Goal: Complete application form: Complete application form

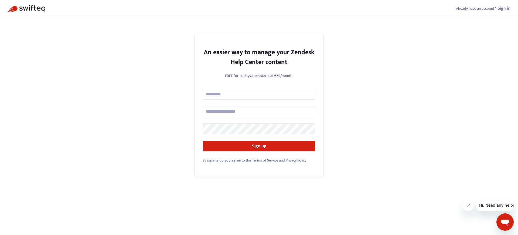
click at [228, 160] on span "By signing up, you agree to the" at bounding box center [227, 160] width 49 height 6
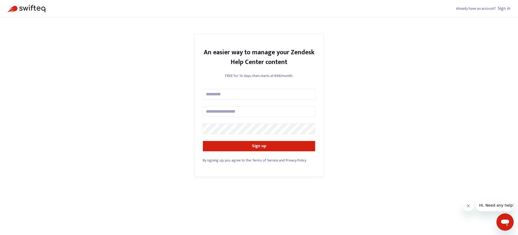
click at [228, 160] on span "By signing up, you agree to the" at bounding box center [227, 160] width 49 height 6
click at [504, 8] on link "Sign in" at bounding box center [504, 8] width 13 height 7
